Goal: Information Seeking & Learning: Learn about a topic

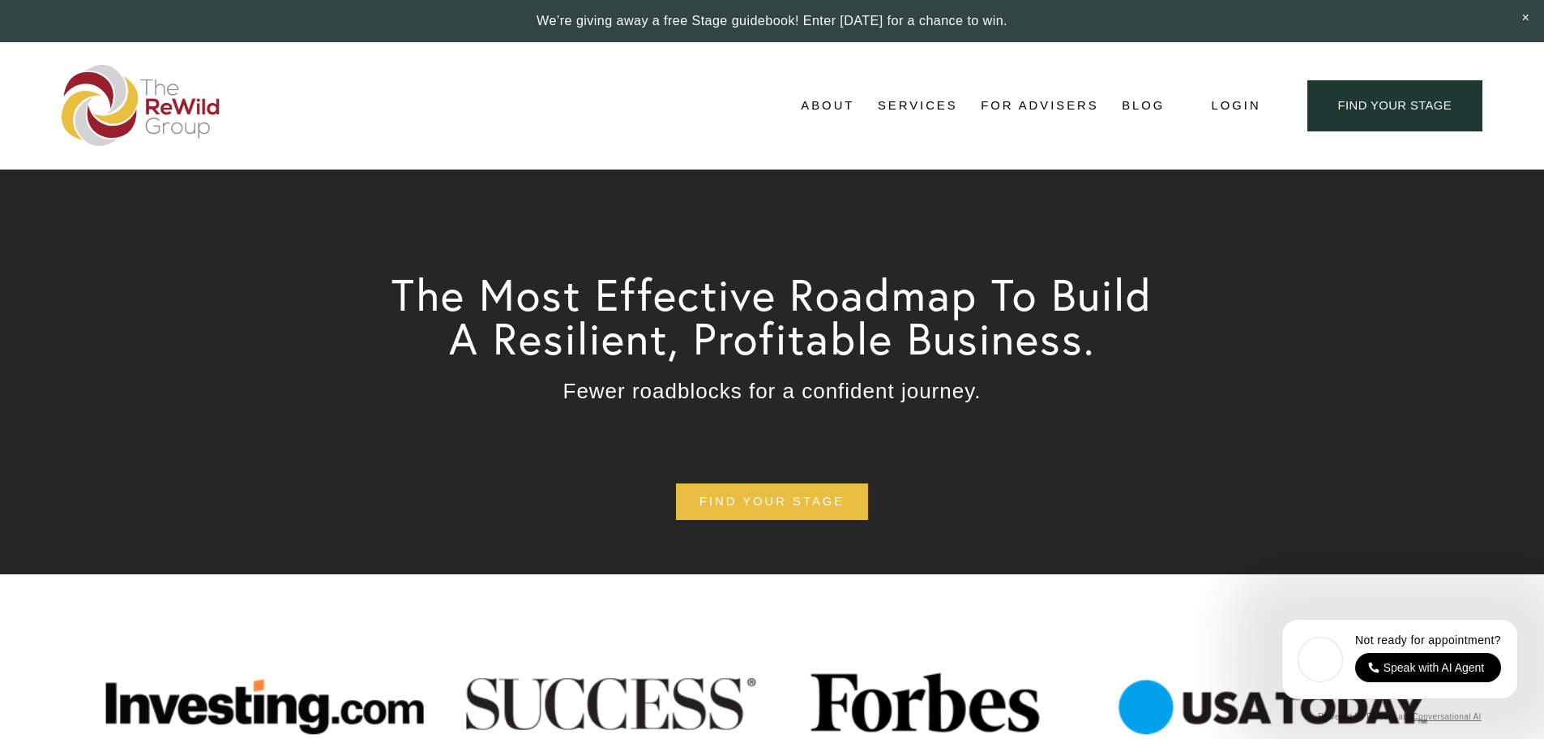
click at [0, 0] on span "About Us" at bounding box center [0, 0] width 0 height 0
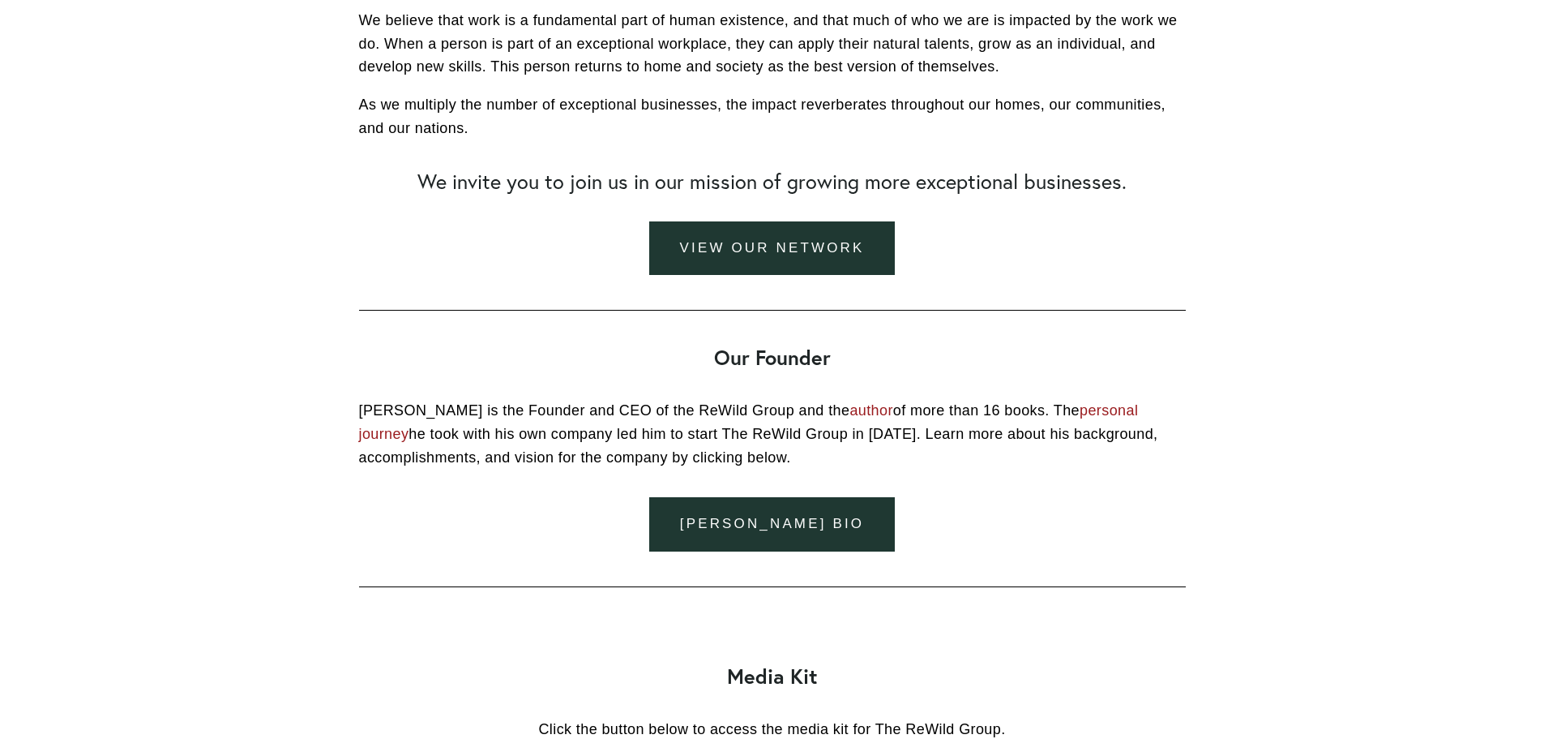
scroll to position [1621, 0]
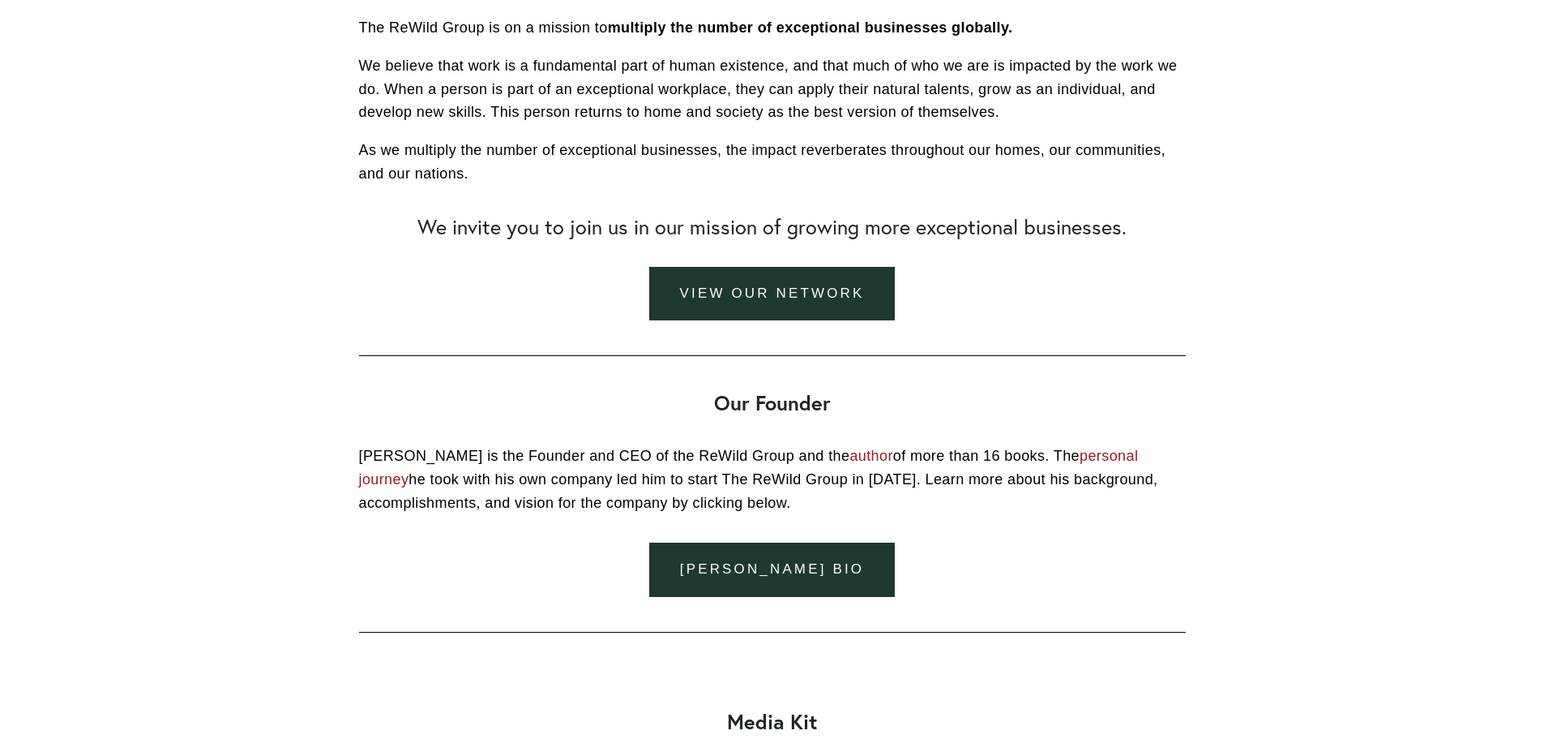
click at [687, 277] on link "view our network" at bounding box center [772, 294] width 246 height 54
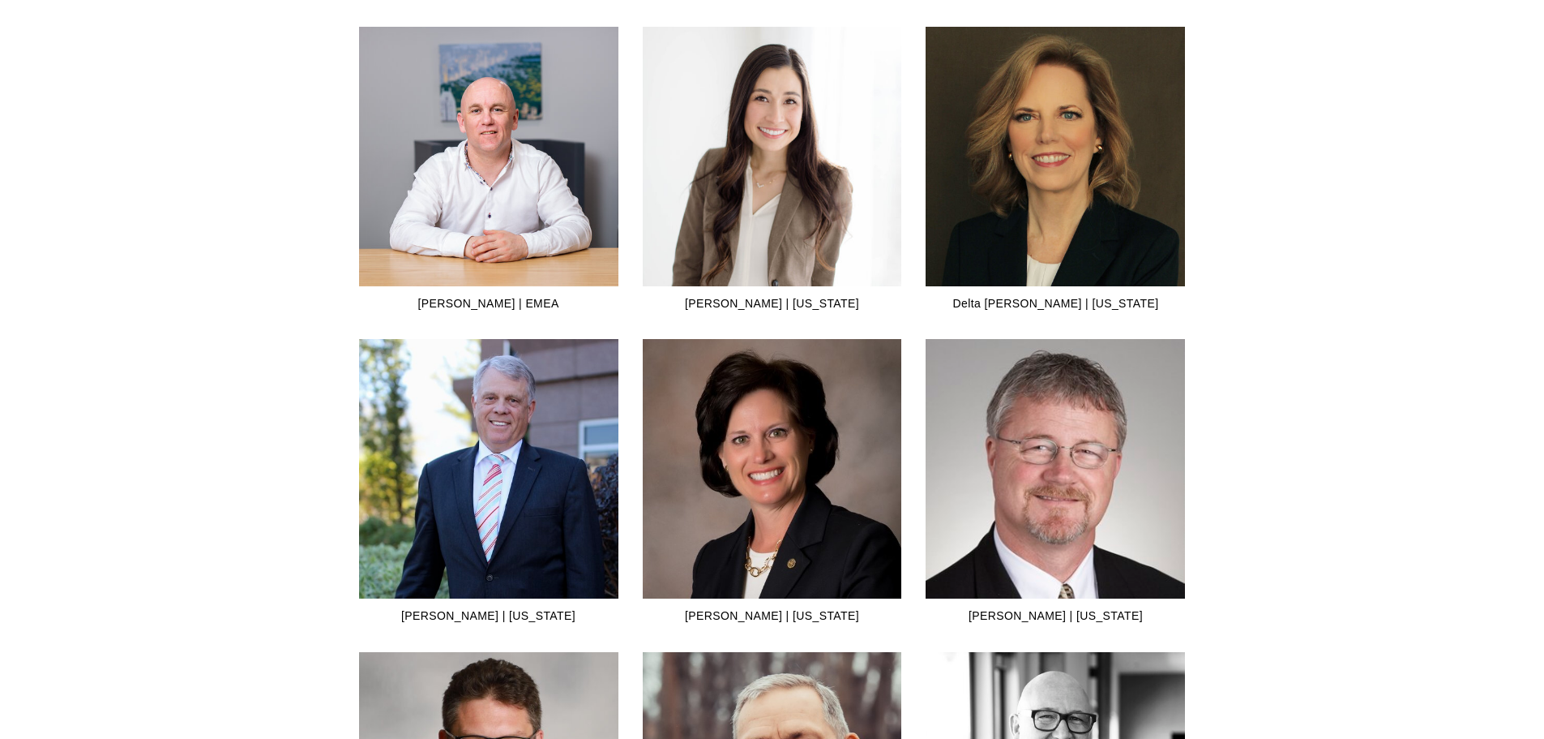
scroll to position [1784, 0]
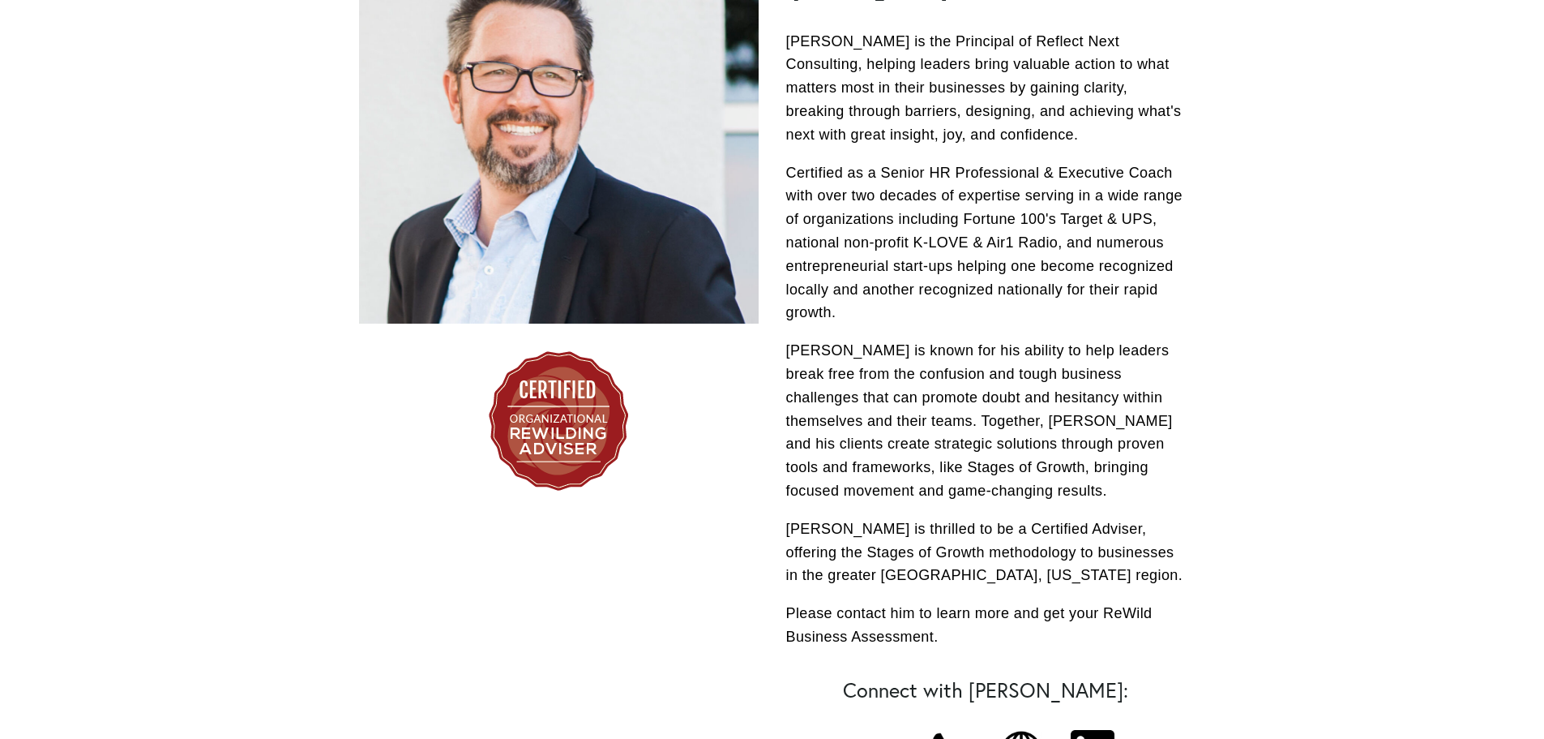
scroll to position [567, 0]
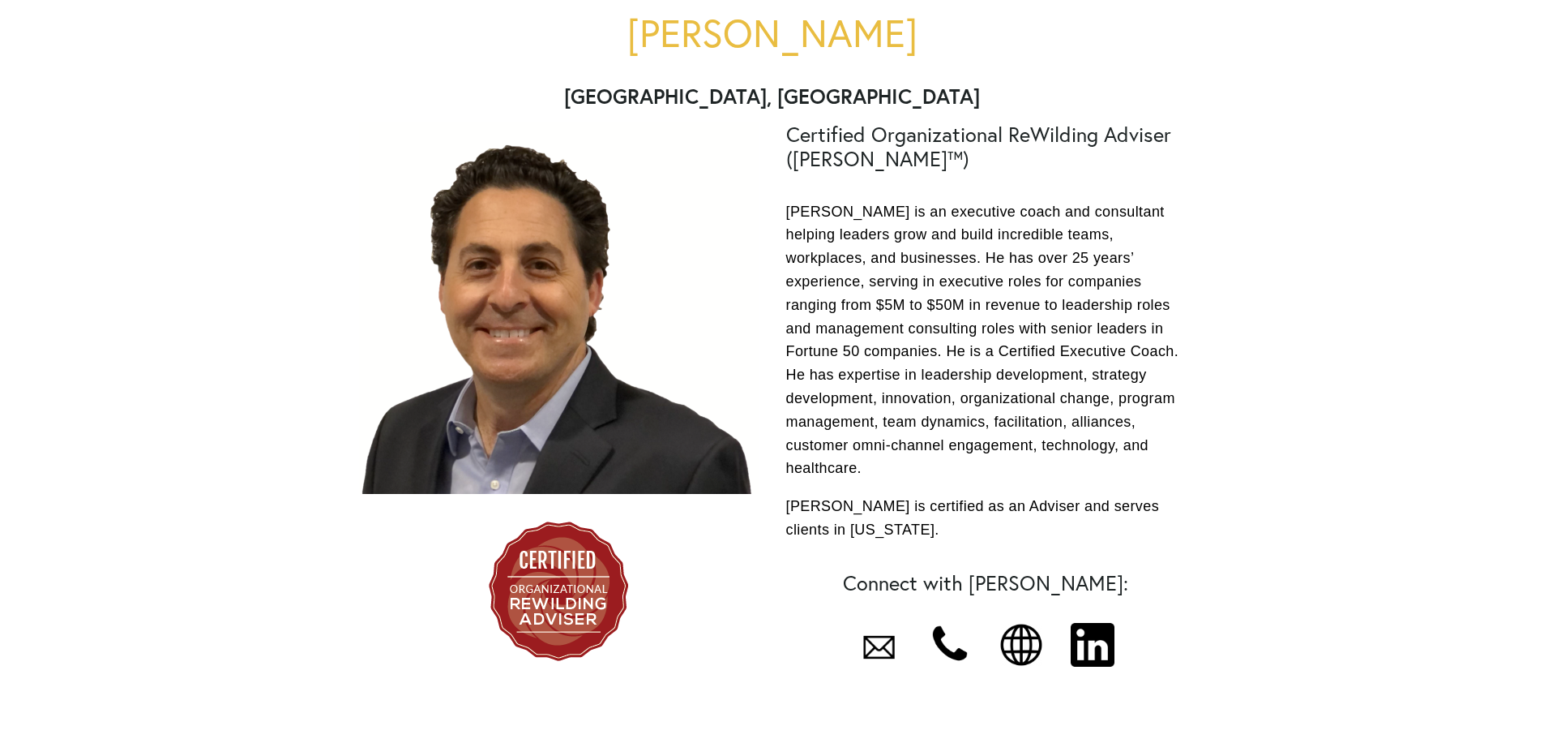
scroll to position [162, 0]
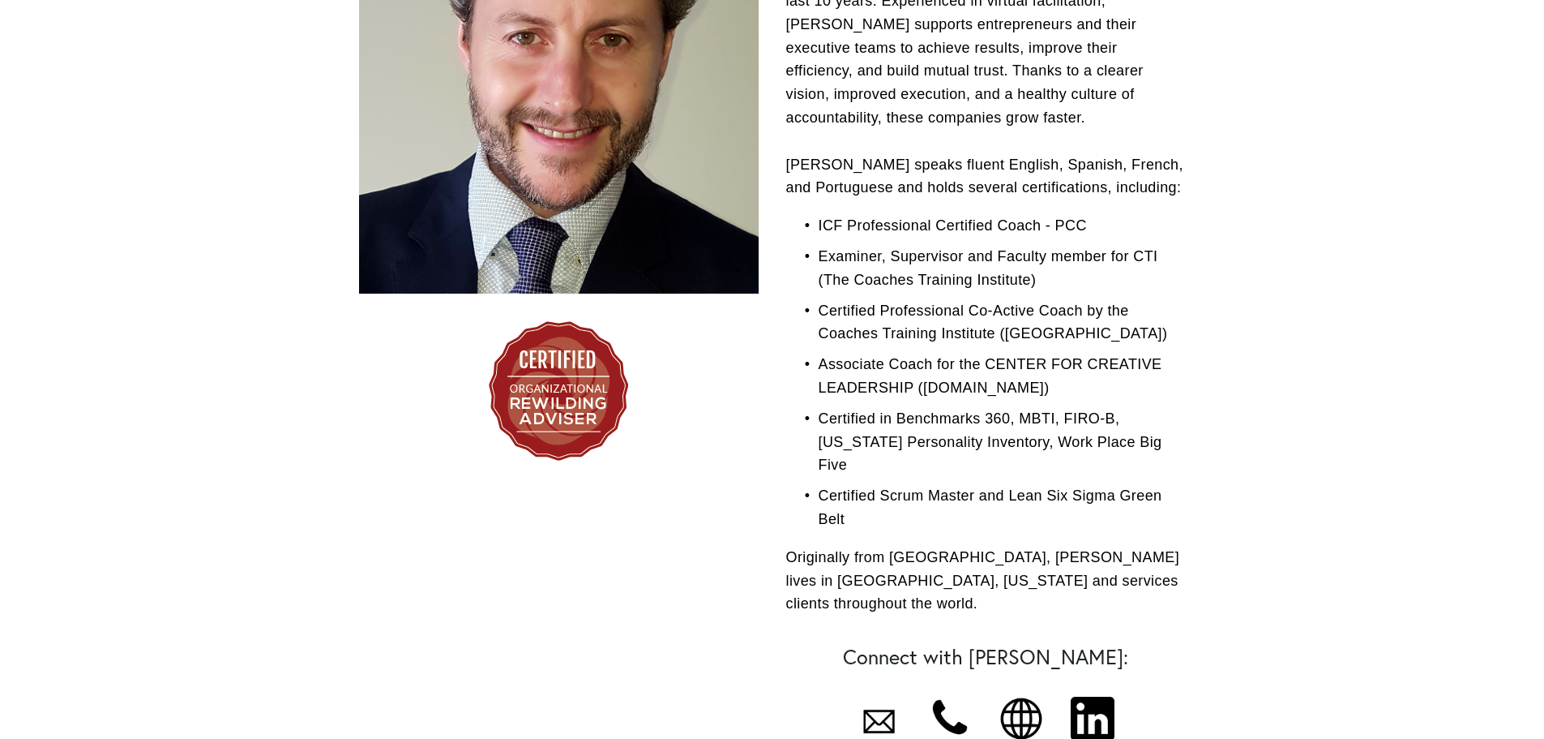
scroll to position [567, 0]
